Goal: Transaction & Acquisition: Purchase product/service

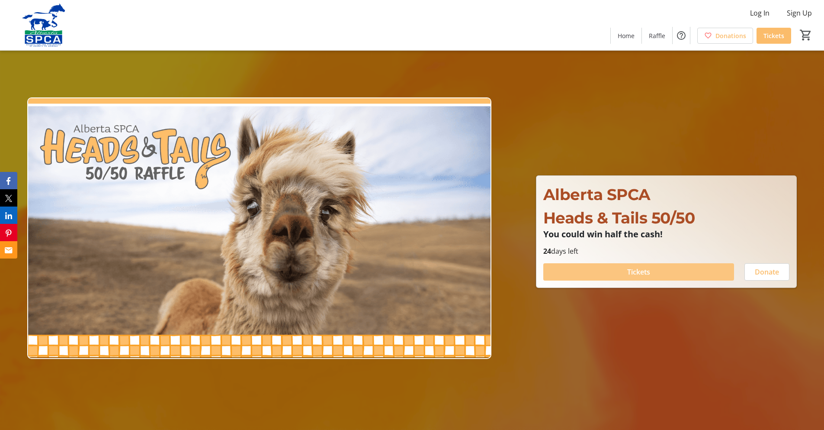
click at [643, 270] on span "Tickets" at bounding box center [638, 272] width 23 height 10
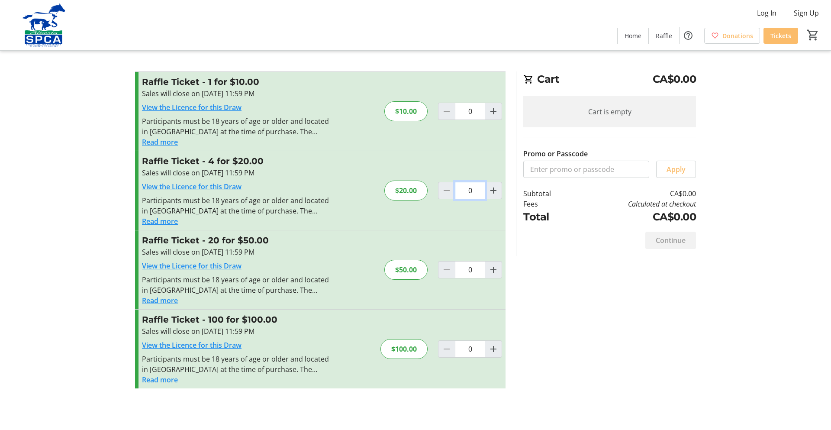
click at [466, 120] on input "0" at bounding box center [470, 111] width 30 height 17
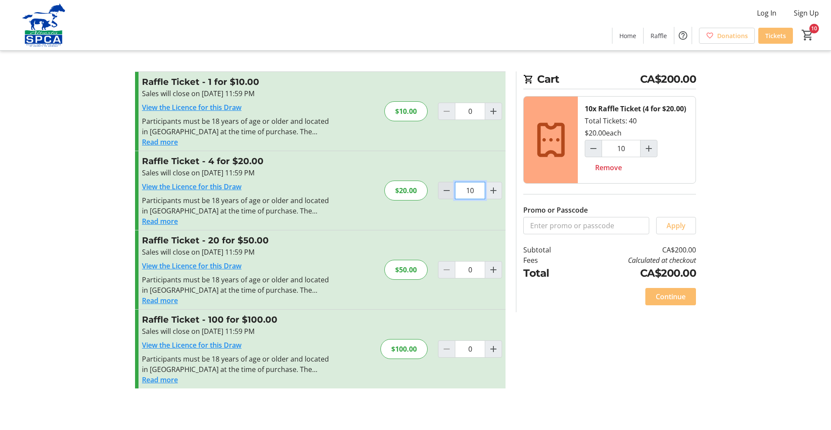
type input "1"
click at [771, 366] on tr-checkout-feature-upsell-ui "Cart CA$20.00 1x Raffle Ticket (4 for $20.00) Total Tickets: 4 $20.00 1 Remove …" at bounding box center [415, 215] width 831 height 430
click at [662, 294] on span "Continue" at bounding box center [670, 296] width 30 height 10
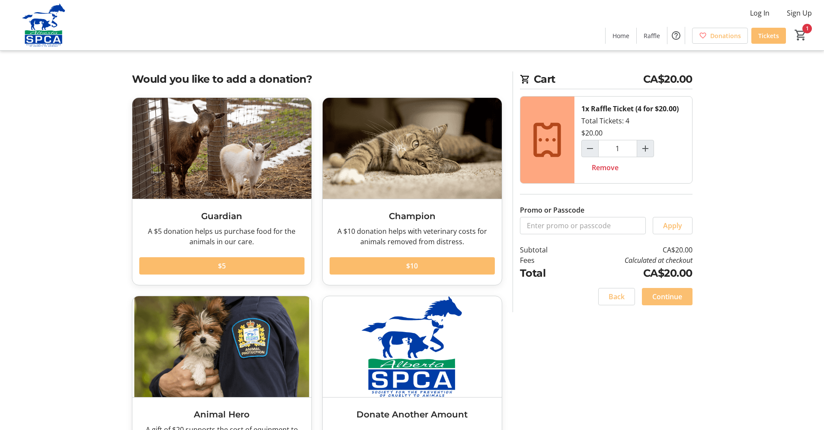
click at [673, 298] on span "Continue" at bounding box center [667, 296] width 30 height 10
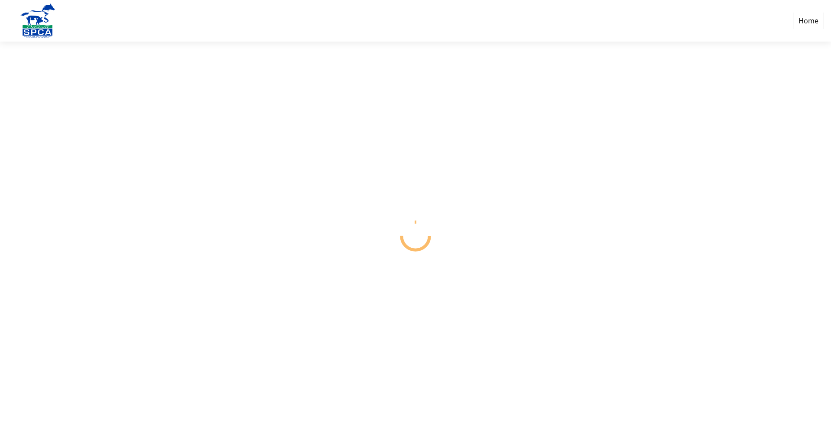
select select "CA"
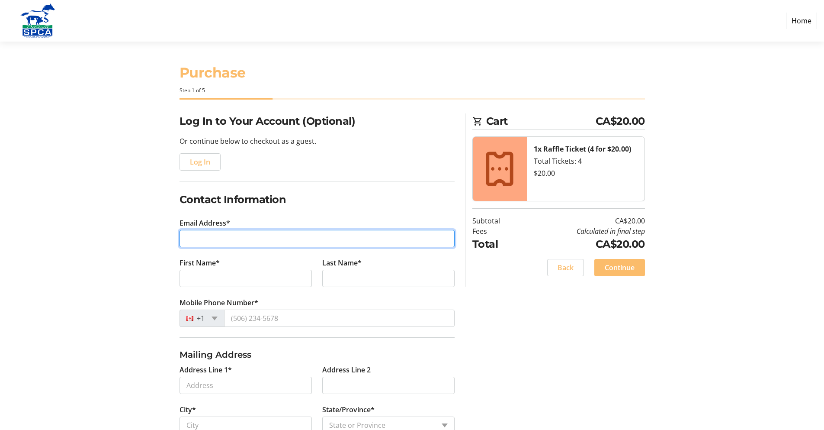
click at [193, 233] on input "Email Address*" at bounding box center [317, 238] width 275 height 17
type input "[EMAIL_ADDRESS][DOMAIN_NAME]"
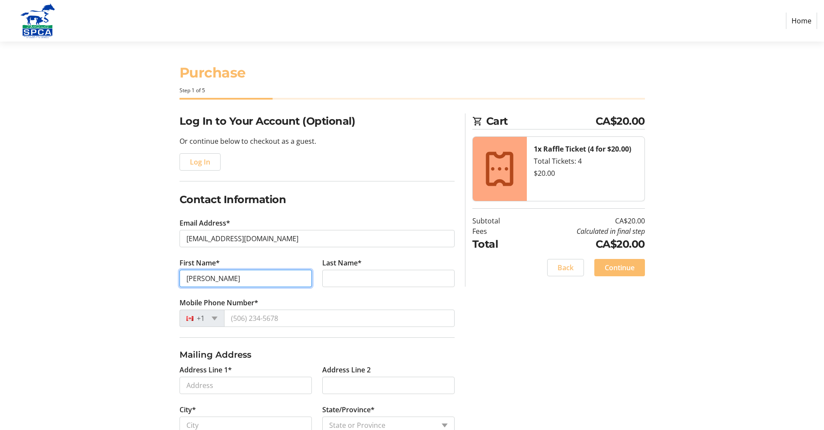
type input "[PERSON_NAME]"
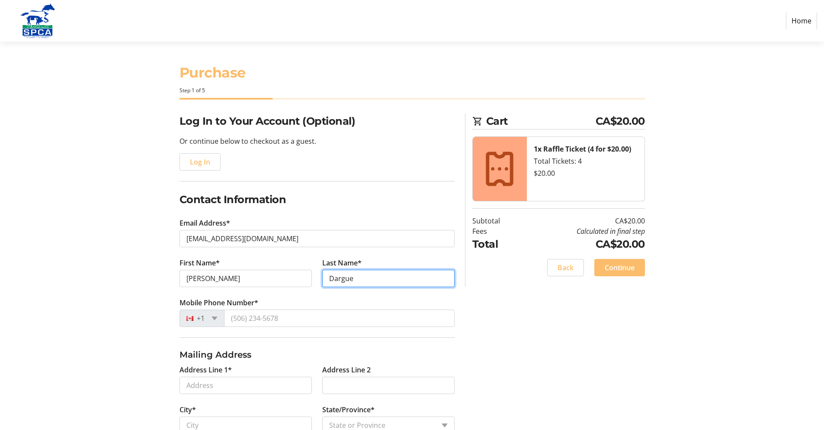
type input "Dargue"
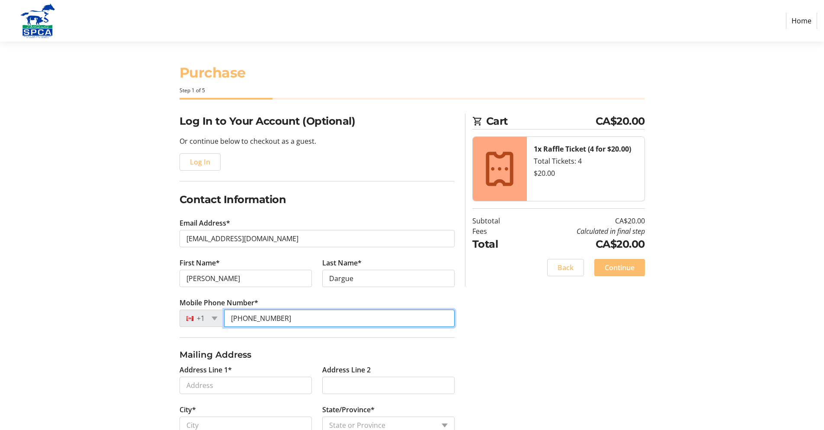
type input "[PHONE_NUMBER]"
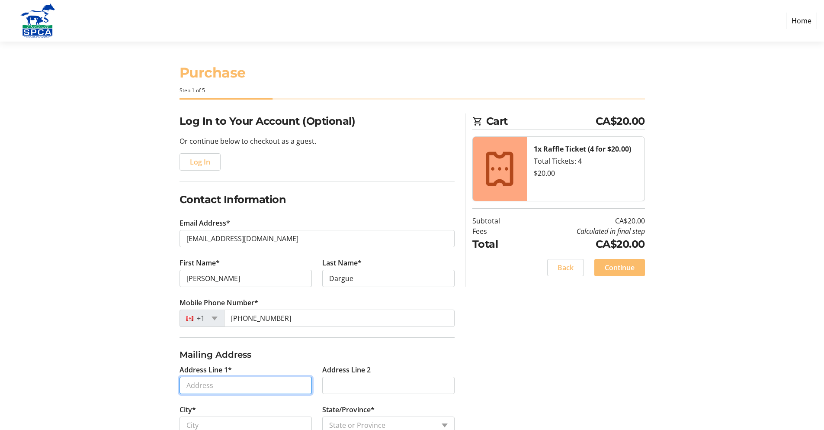
click at [201, 383] on input "Address Line 1*" at bounding box center [246, 384] width 132 height 17
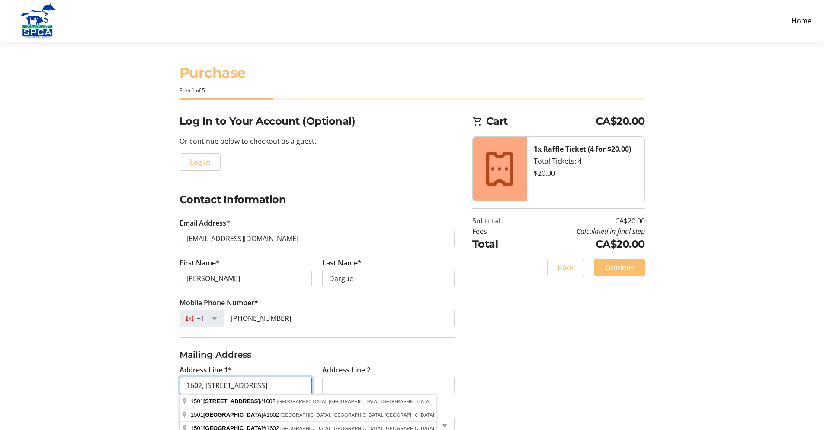
type input "1602, [STREET_ADDRESS]"
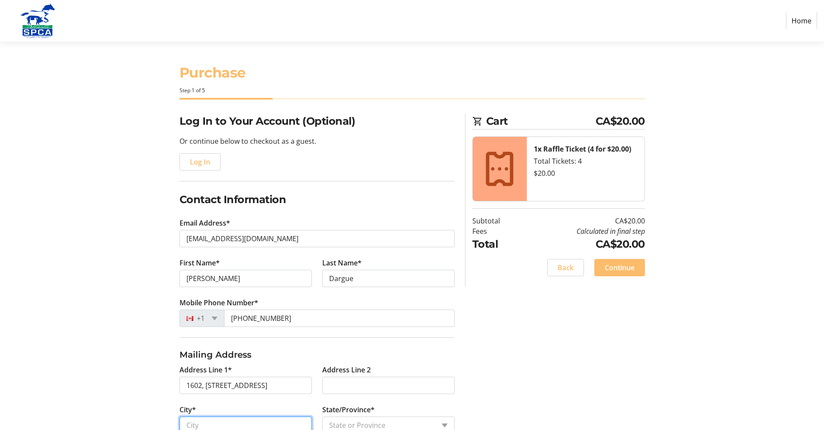
scroll to position [16, 0]
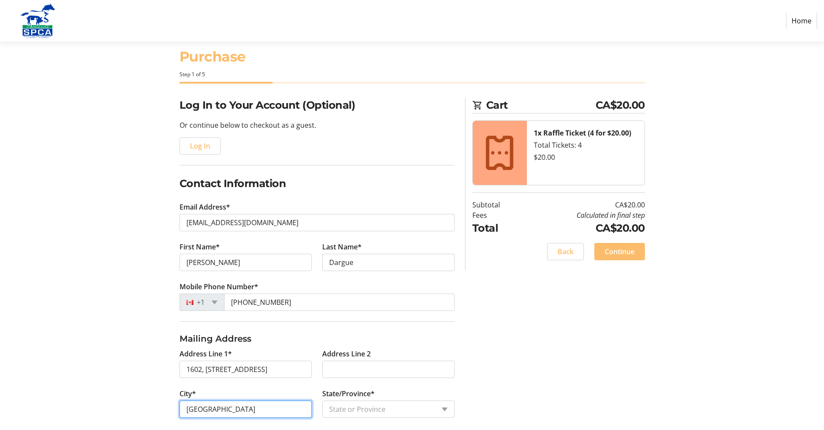
type input "[GEOGRAPHIC_DATA]"
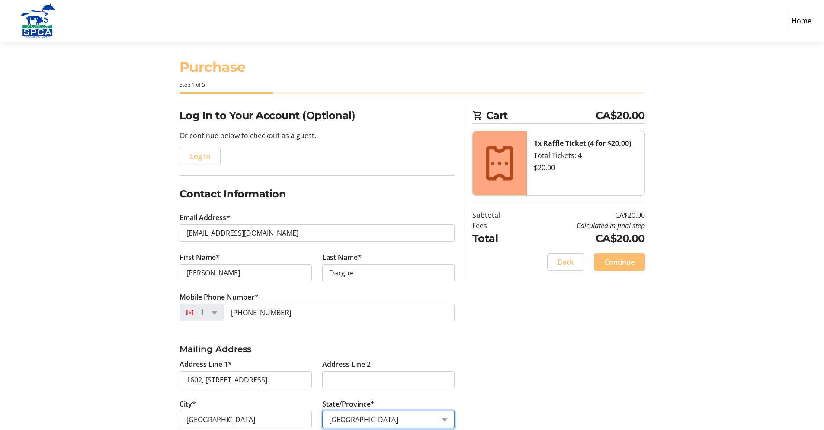
scroll to position [0, 0]
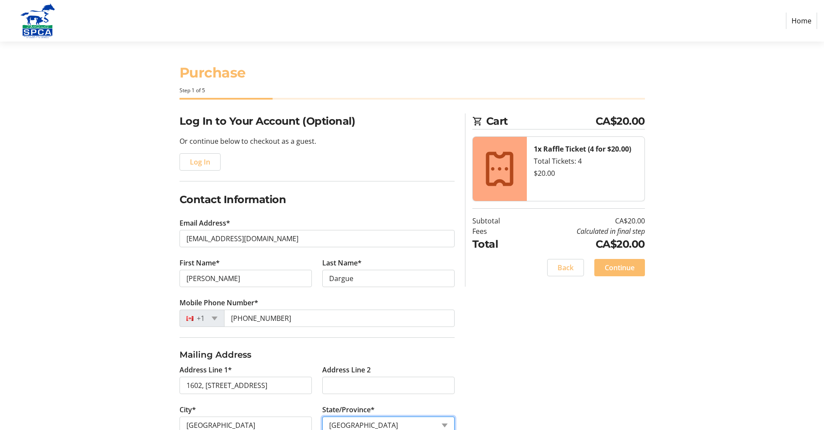
click at [439, 425] on select "State or Province State or Province [GEOGRAPHIC_DATA] [GEOGRAPHIC_DATA] [GEOGRA…" at bounding box center [388, 424] width 132 height 17
select select "AB"
click at [322, 416] on select "State or Province State or Province [GEOGRAPHIC_DATA] [GEOGRAPHIC_DATA] [GEOGRA…" at bounding box center [388, 424] width 132 height 17
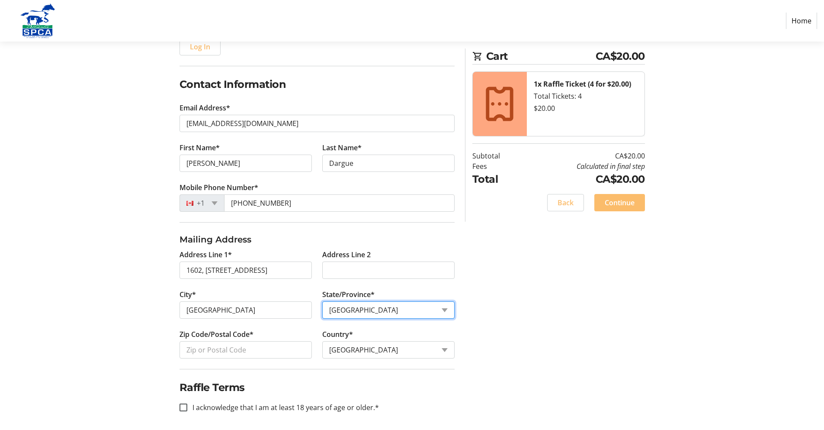
scroll to position [119, 0]
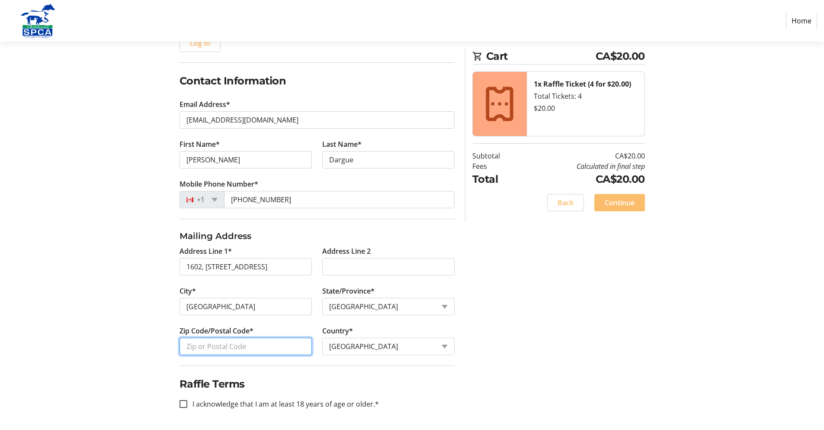
click at [212, 345] on input "Zip Code/Postal Code*" at bounding box center [246, 345] width 132 height 17
type input "T2R 0Z7"
click at [186, 398] on div at bounding box center [183, 403] width 21 height 21
checkbox input "true"
click at [611, 200] on span "Continue" at bounding box center [620, 202] width 30 height 10
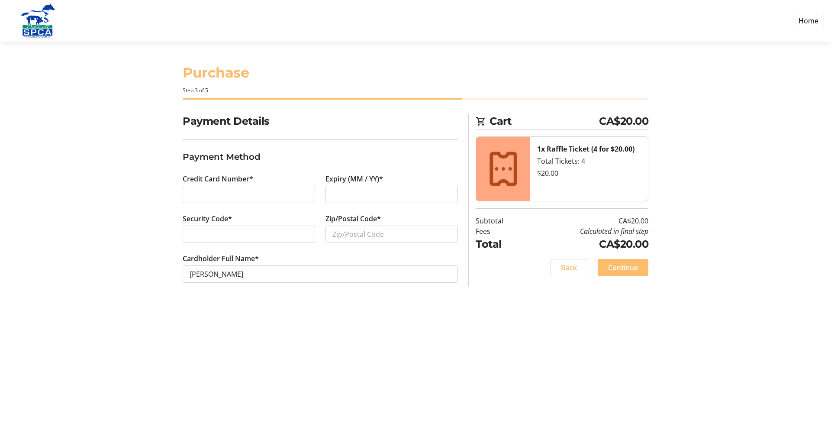
click at [522, 42] on tr-checkout-header-ui "Purchase Step 3 of 5" at bounding box center [415, 78] width 476 height 72
type input "T2R 0Z7"
click at [626, 265] on span "Continue" at bounding box center [623, 267] width 30 height 10
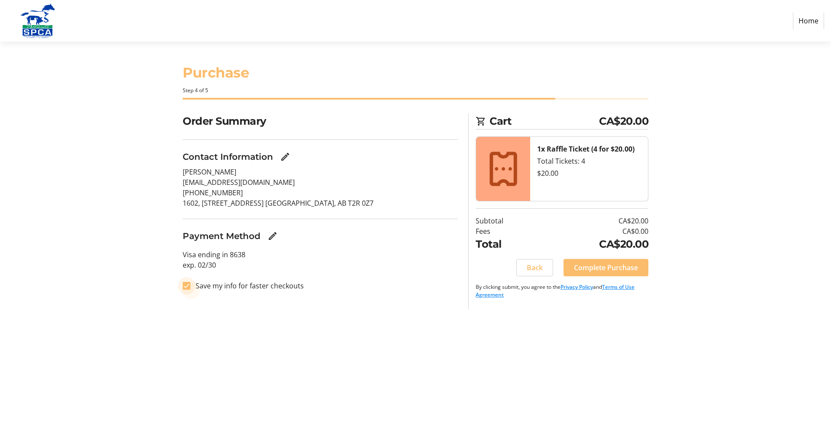
click at [185, 286] on input "Save my info for faster checkouts" at bounding box center [187, 286] width 8 height 8
checkbox input "false"
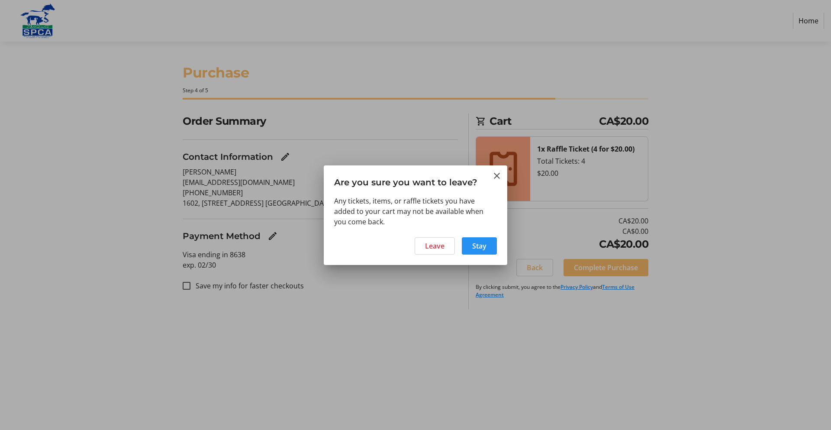
click at [485, 243] on span "Stay" at bounding box center [479, 246] width 14 height 10
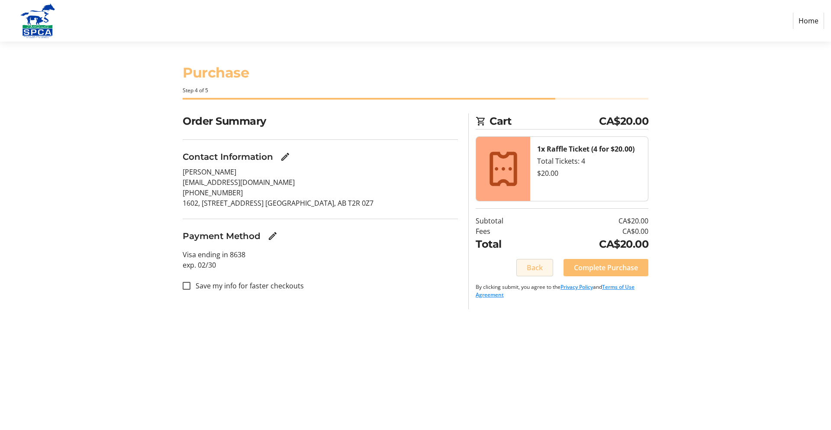
click at [533, 261] on span at bounding box center [535, 267] width 36 height 21
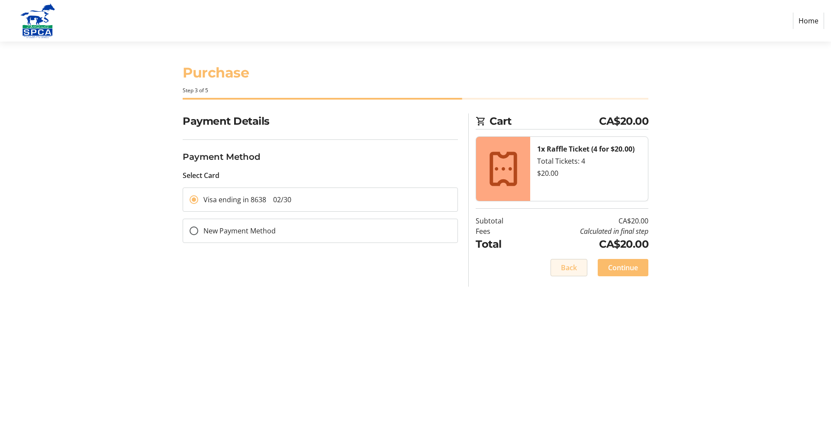
click at [576, 267] on span "Back" at bounding box center [569, 267] width 16 height 10
select select "AB"
select select "CA"
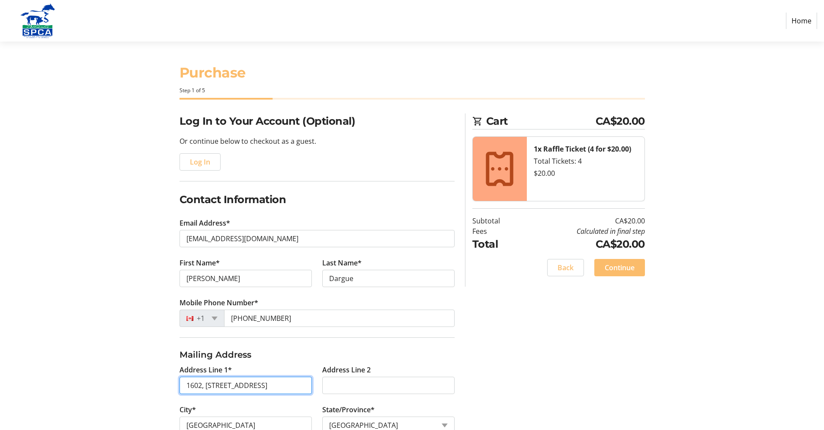
click at [201, 387] on input "1602, [STREET_ADDRESS]" at bounding box center [246, 384] width 132 height 17
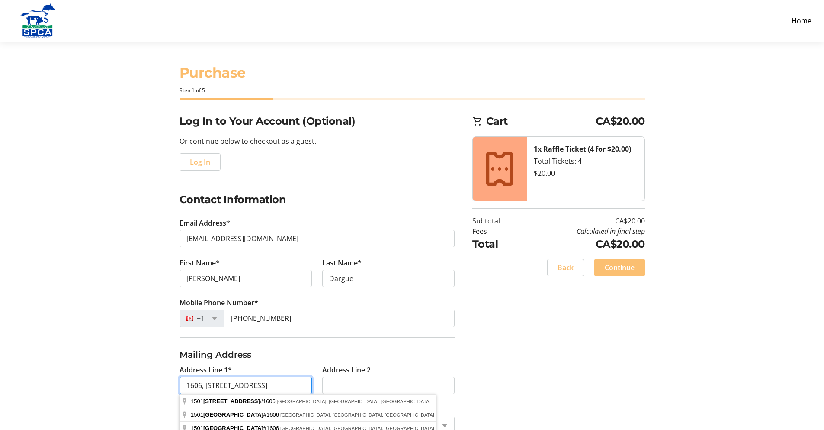
type input "1606, [STREET_ADDRESS]"
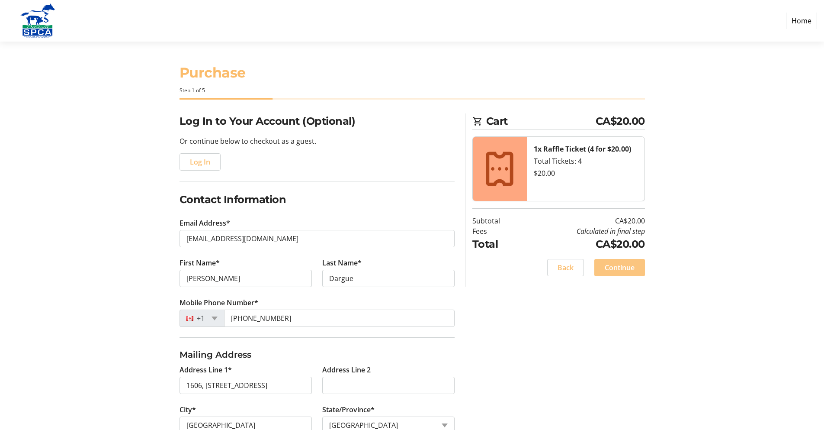
click at [628, 269] on span "Continue" at bounding box center [620, 267] width 30 height 10
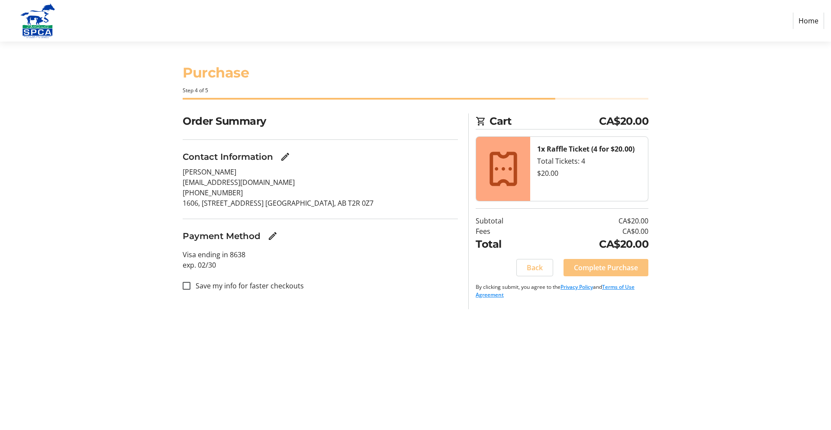
click at [628, 269] on span "Complete Purchase" at bounding box center [606, 267] width 64 height 10
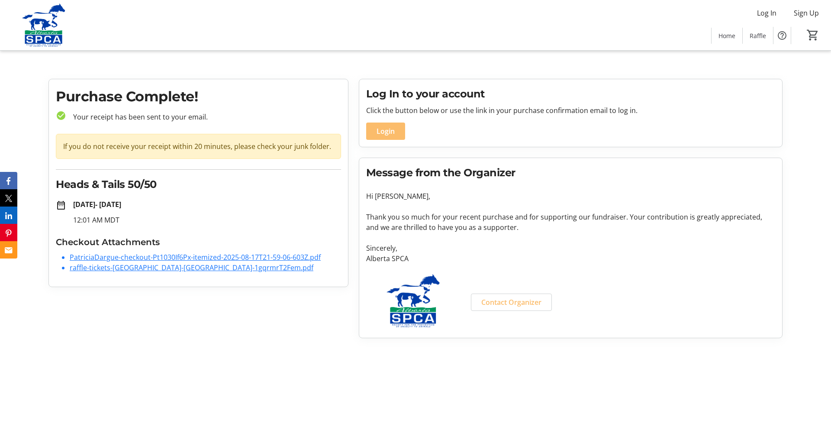
click at [296, 345] on html "Log In Sign Up Home Raffle 0 Home Raffle Purchase Complete! check_circle Your r…" at bounding box center [415, 172] width 831 height 345
